Goal: Task Accomplishment & Management: Complete application form

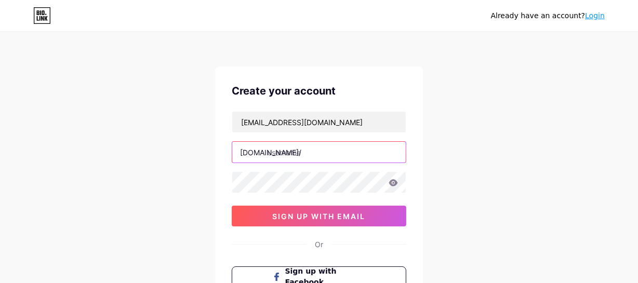
click at [329, 153] on input "text" at bounding box center [318, 152] width 173 height 21
paste input "hiltongiftssg"
type input "hiltongiftssg"
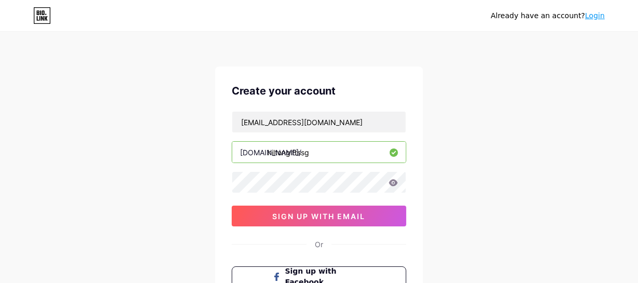
click at [493, 118] on div "Already have an account? Login Create your account [EMAIL_ADDRESS][DOMAIN_NAME]…" at bounding box center [319, 198] width 638 height 397
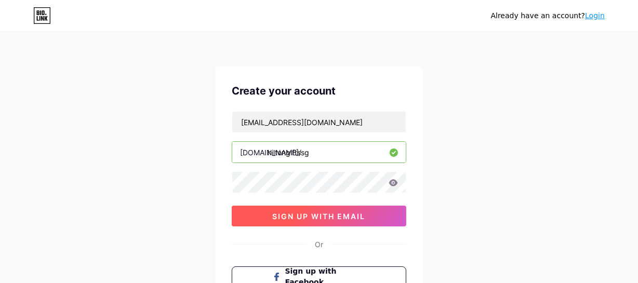
click at [361, 213] on span "sign up with email" at bounding box center [319, 216] width 93 height 9
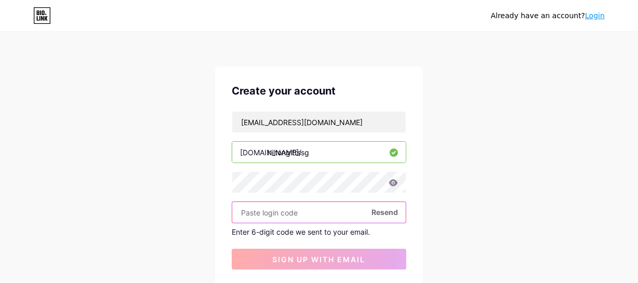
paste input "463432"
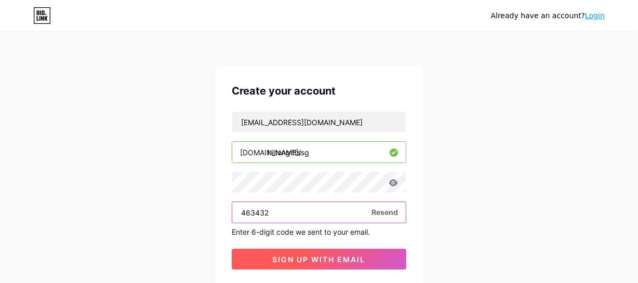
type input "463432"
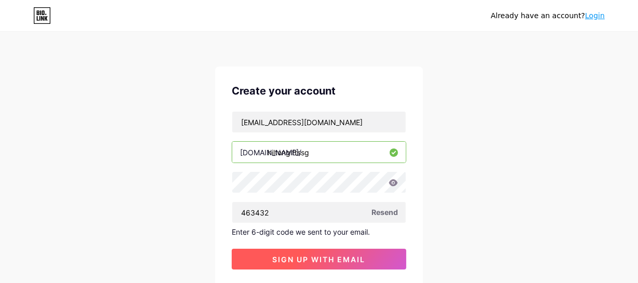
click at [314, 255] on span "sign up with email" at bounding box center [319, 259] width 93 height 9
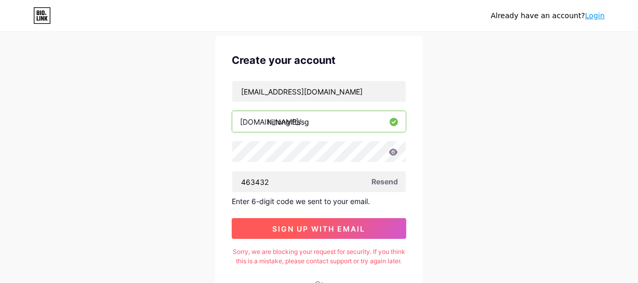
scroll to position [47, 0]
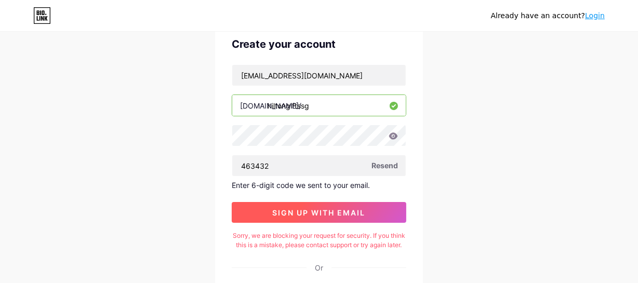
click at [330, 212] on span "sign up with email" at bounding box center [319, 212] width 93 height 9
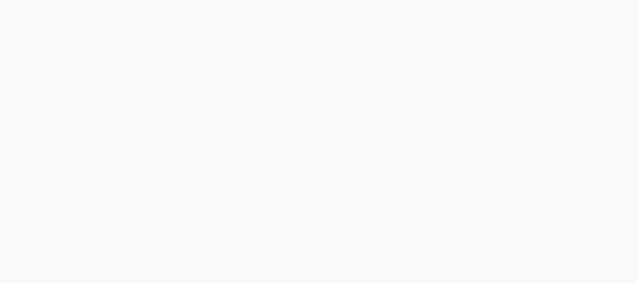
scroll to position [0, 0]
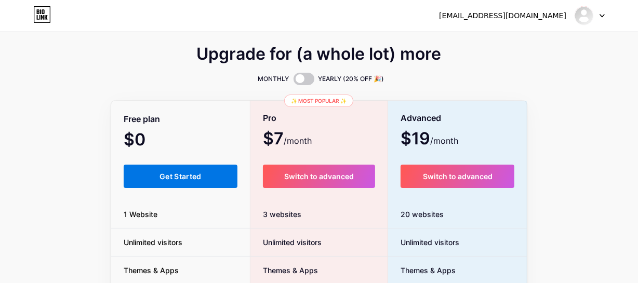
click at [206, 177] on button "Get Started" at bounding box center [181, 176] width 114 height 23
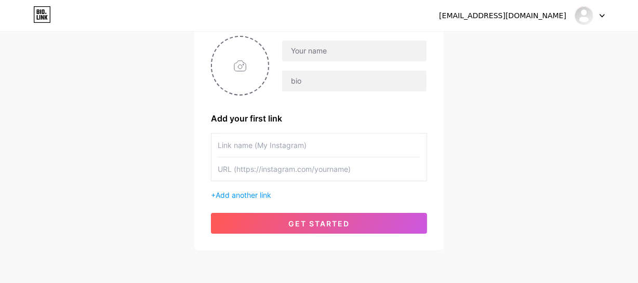
scroll to position [94, 0]
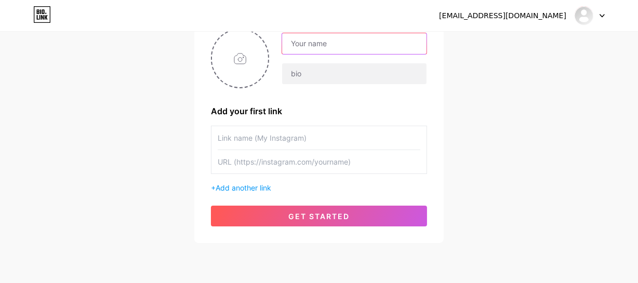
click at [342, 48] on input "text" at bounding box center [354, 43] width 144 height 21
paste input "Hilton Gifts"
type input "Hilton Gifts"
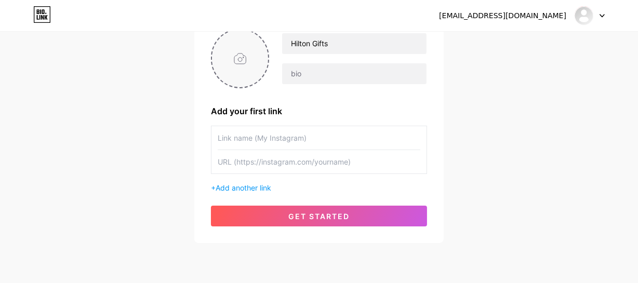
click at [242, 60] on input "file" at bounding box center [240, 59] width 56 height 58
type input "C:\fakepath\Untitled-1.jpg"
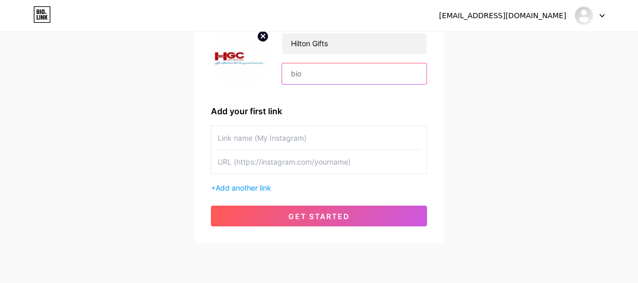
click at [313, 76] on input "text" at bounding box center [354, 73] width 144 height 21
paste input "Looking to brighten someone's day with a get well soon hamper in [GEOGRAPHIC_DA…"
type input "Looking to brighten someone's day with a get well soon hamper in [GEOGRAPHIC_DA…"
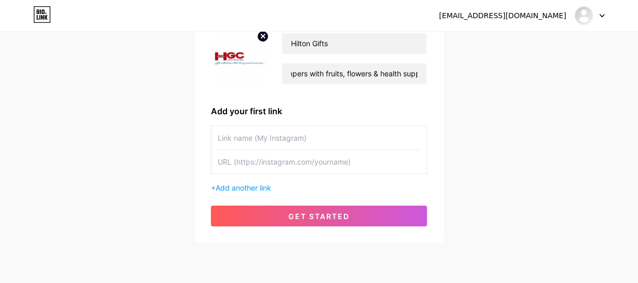
scroll to position [0, 0]
click at [302, 129] on input "text" at bounding box center [319, 137] width 203 height 23
paste input "Get Well Soon Hamper in [GEOGRAPHIC_DATA]"
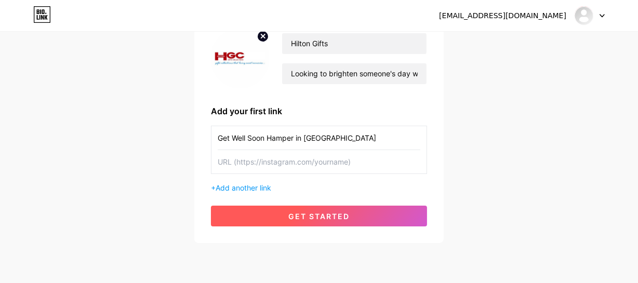
type input "Get Well Soon Hamper in [GEOGRAPHIC_DATA]"
click at [351, 223] on button "get started" at bounding box center [319, 216] width 216 height 21
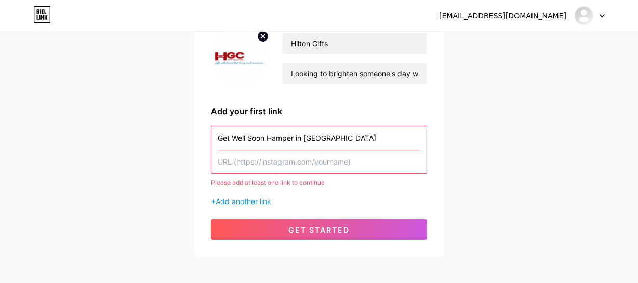
click at [301, 160] on input "text" at bounding box center [319, 161] width 203 height 23
paste input "[URL][DOMAIN_NAME]"
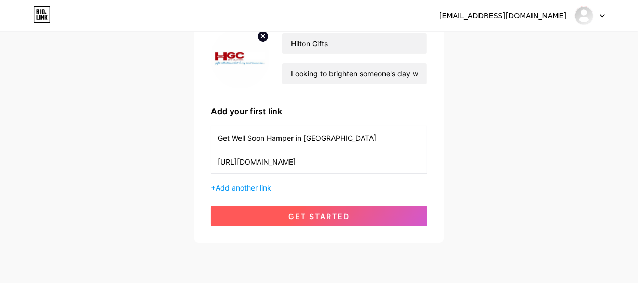
type input "[URL][DOMAIN_NAME]"
click at [306, 219] on span "get started" at bounding box center [318, 216] width 61 height 9
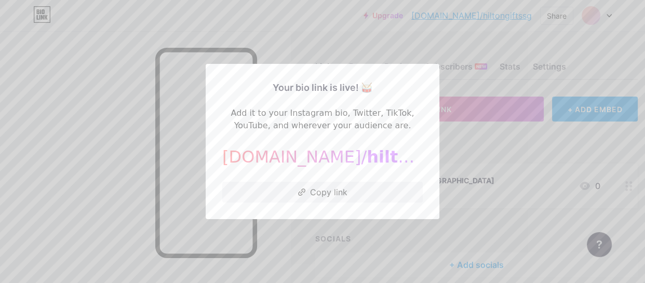
click at [292, 155] on div "[DOMAIN_NAME]/ hiltongiftssg" at bounding box center [322, 156] width 200 height 25
click at [288, 162] on div "[DOMAIN_NAME]/ hiltongiftssg" at bounding box center [322, 156] width 200 height 25
click at [292, 183] on button "Copy link" at bounding box center [322, 192] width 200 height 21
click at [367, 152] on span "hiltongiftssg" at bounding box center [426, 157] width 119 height 20
